Goal: Information Seeking & Learning: Learn about a topic

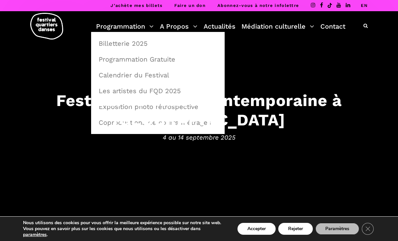
click at [131, 44] on link "Billetterie 2025" at bounding box center [158, 43] width 126 height 15
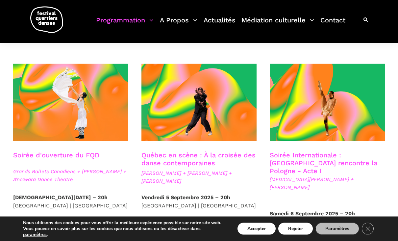
scroll to position [143, 0]
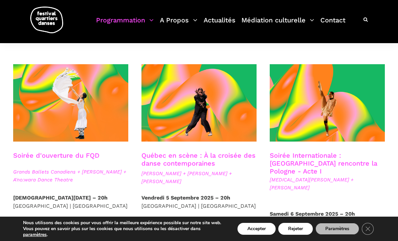
click at [357, 124] on span at bounding box center [327, 102] width 115 height 77
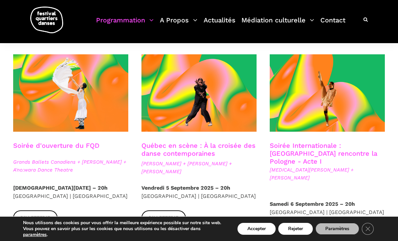
click at [227, 149] on link "Québec en scène : À la croisée des danse contemporaines" at bounding box center [198, 149] width 114 height 16
click at [333, 154] on link "Soirée Internationale : Montréal rencontre la Pologne - Acte I" at bounding box center [323, 153] width 107 height 24
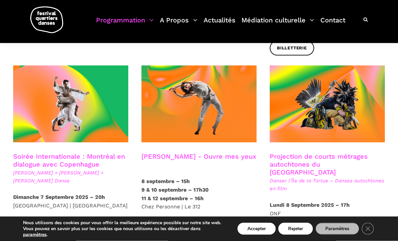
scroll to position [340, 0]
click at [84, 152] on link "Soirée Internationale : Montréal en dialogue avec Copenhague" at bounding box center [69, 160] width 112 height 16
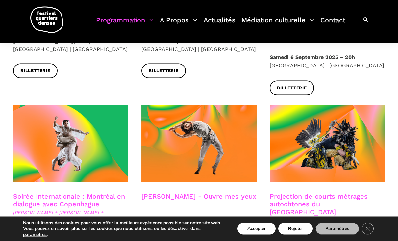
scroll to position [300, 0]
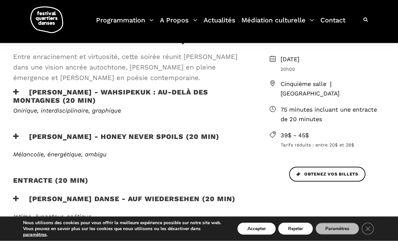
scroll to position [196, 0]
click at [192, 195] on h3 "Pauline Berndsen Danse - Auf Wiedersehen (20 min)" at bounding box center [124, 202] width 222 height 16
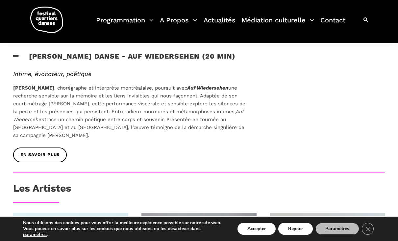
scroll to position [337, 0]
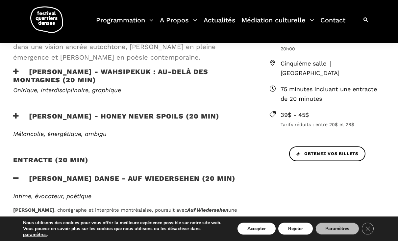
click at [208, 114] on h3 "Zachary Bastille - Honey Never Spoils (20 min)" at bounding box center [116, 120] width 206 height 16
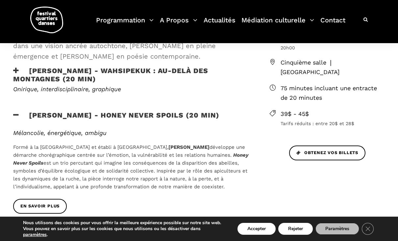
scroll to position [218, 0]
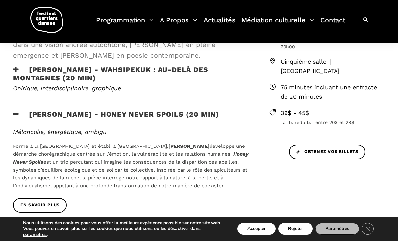
click at [198, 71] on h3 "Ivanie Aubin-Malo - WAHSIPEKUK : Au-delà des montagnes (20 min)" at bounding box center [130, 73] width 235 height 16
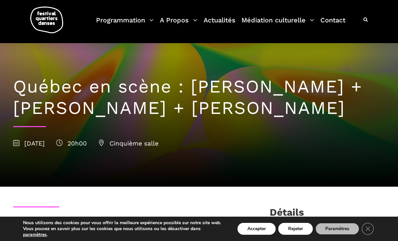
scroll to position [0, 0]
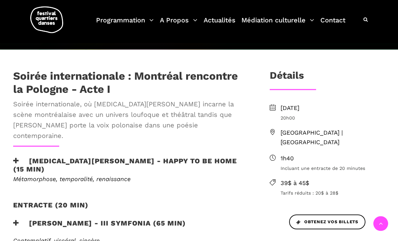
scroll to position [168, 0]
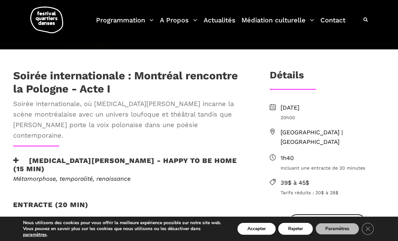
click at [116, 175] on div "Métamorphose, temporalité, renaissance Le duo Happy to be Home de [MEDICAL_DATA…" at bounding box center [131, 182] width 248 height 15
click at [138, 156] on h3 "Kyra Jean Green - Happy to be home (15 min)" at bounding box center [130, 164] width 235 height 16
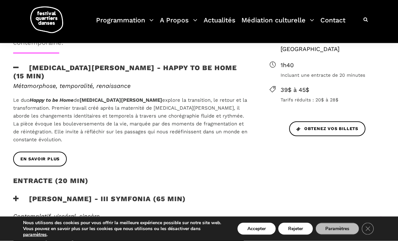
scroll to position [261, 0]
click at [136, 194] on h3 "Janusz Orlik - III Symfonia (65 min)" at bounding box center [99, 202] width 173 height 16
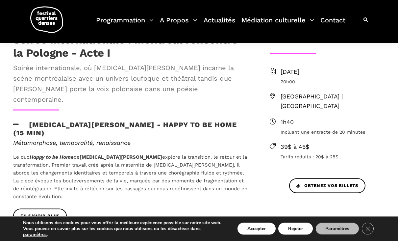
scroll to position [205, 0]
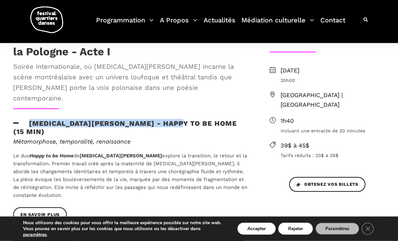
copy h3 "Kyra Jean Green - Happy to be home"
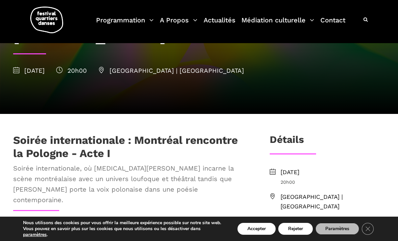
scroll to position [91, 0]
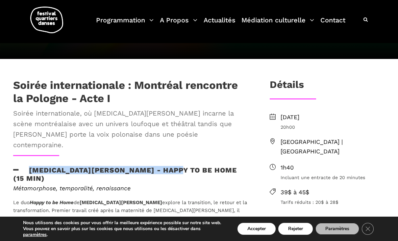
click at [147, 166] on h3 "Kyra Jean Green - Happy to be home (15 min)" at bounding box center [130, 174] width 235 height 16
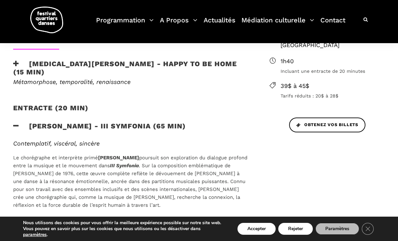
scroll to position [265, 0]
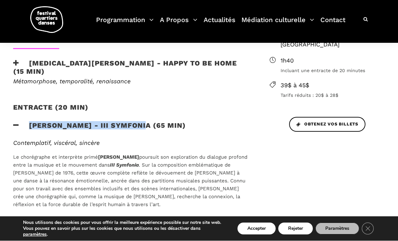
copy h3 "Janusz Orlik - III Symfonia"
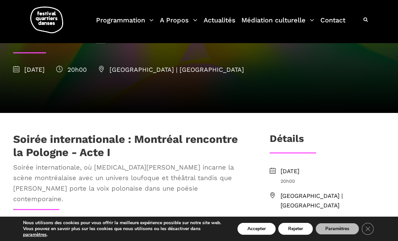
scroll to position [92, 0]
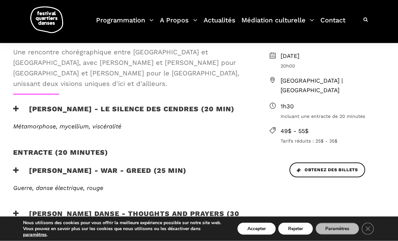
scroll to position [220, 0]
click at [20, 104] on h3 "Charles-Alexis Desgagnés - Le silence des cendres (20 min)" at bounding box center [123, 112] width 221 height 16
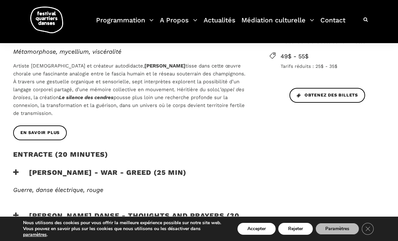
scroll to position [296, 0]
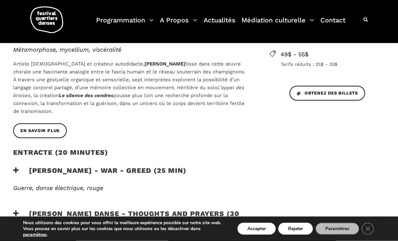
click at [18, 167] on icon at bounding box center [16, 170] width 6 height 7
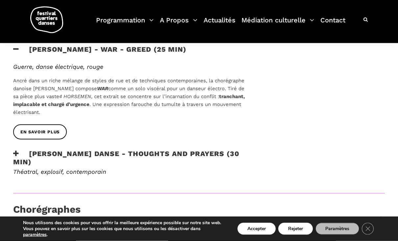
scroll to position [418, 0]
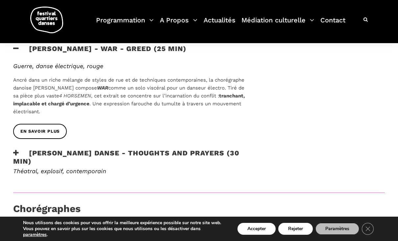
click at [18, 149] on icon at bounding box center [16, 152] width 6 height 7
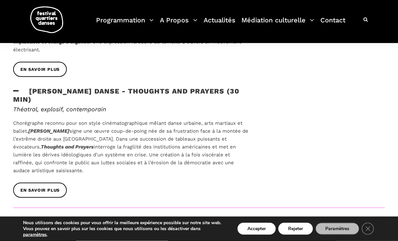
scroll to position [478, 0]
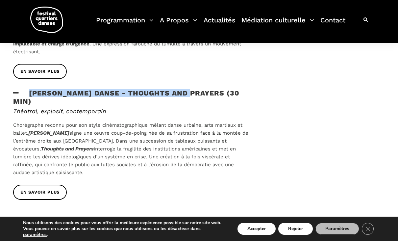
copy h3 "Skeels Danse - Thoughts and Prayers"
click at [150, 184] on div "En savoir plus" at bounding box center [131, 196] width 248 height 25
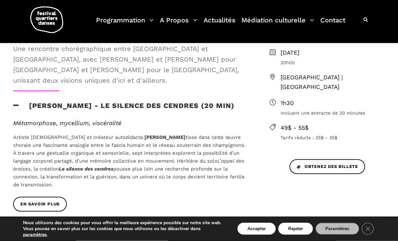
scroll to position [224, 0]
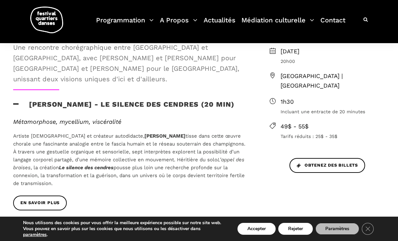
copy h3 "Charles-Alexis Desgagnés - Le silence des cendres"
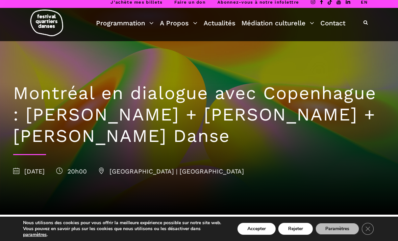
scroll to position [0, 0]
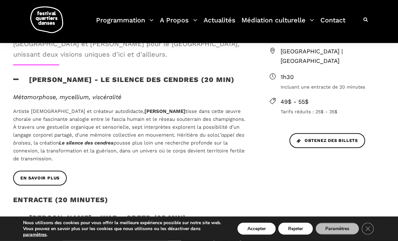
click at [235, 195] on div "entracte (20 minutes)" at bounding box center [130, 203] width 235 height 16
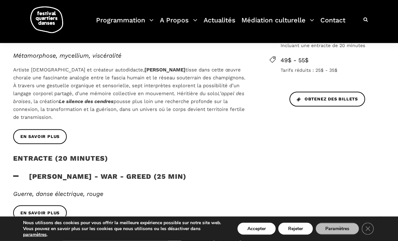
scroll to position [291, 0]
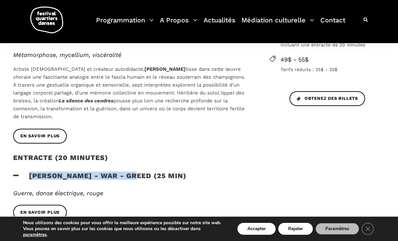
copy h3 "Lene Boel - WAR - GREED"
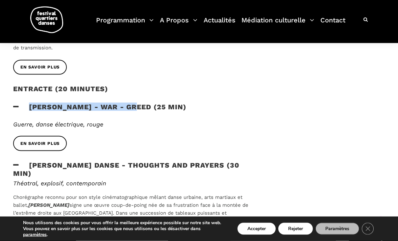
scroll to position [358, 0]
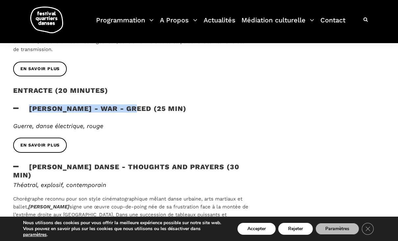
click at [166, 107] on div "Lene Boel - WAR - GREED (25 min)" at bounding box center [130, 112] width 235 height 16
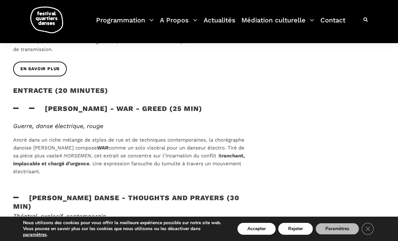
click at [153, 104] on h3 "Lene Boel - WAR - GREED (25 min)" at bounding box center [107, 112] width 189 height 16
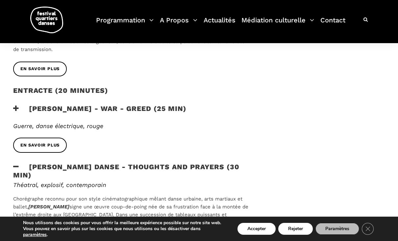
click at [158, 104] on h3 "Lene Boel - WAR - GREED (25 min)" at bounding box center [99, 112] width 173 height 16
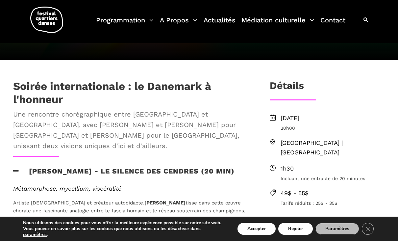
scroll to position [157, 0]
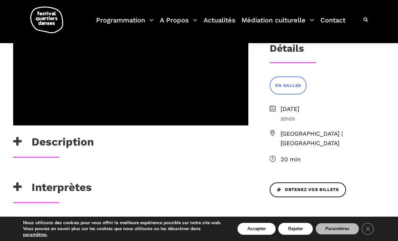
scroll to position [174, 0]
click at [17, 142] on icon at bounding box center [17, 141] width 9 height 11
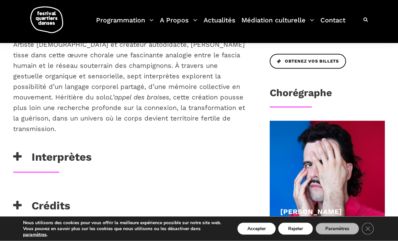
scroll to position [303, 0]
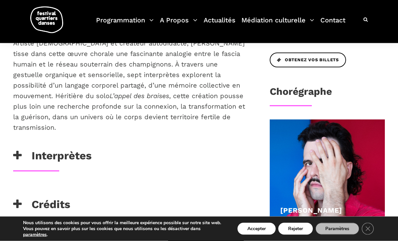
click at [19, 155] on icon at bounding box center [17, 155] width 9 height 11
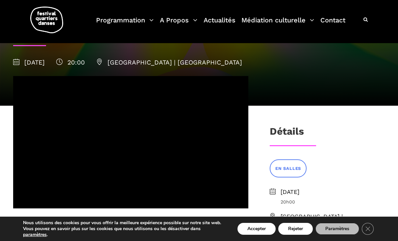
scroll to position [78, 0]
